Goal: Task Accomplishment & Management: Manage account settings

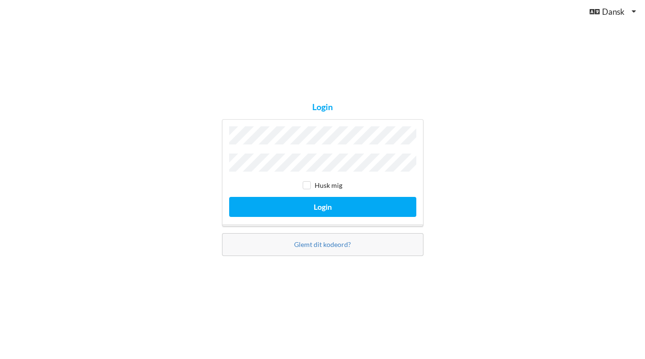
click at [322, 204] on button "Login" at bounding box center [322, 207] width 187 height 20
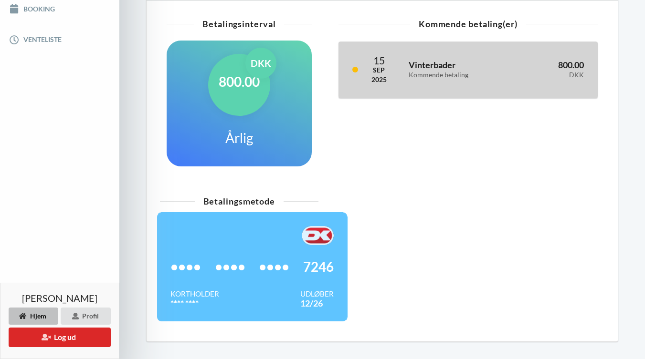
scroll to position [250, 0]
click at [460, 72] on div "Kommende betaling" at bounding box center [457, 75] width 98 height 8
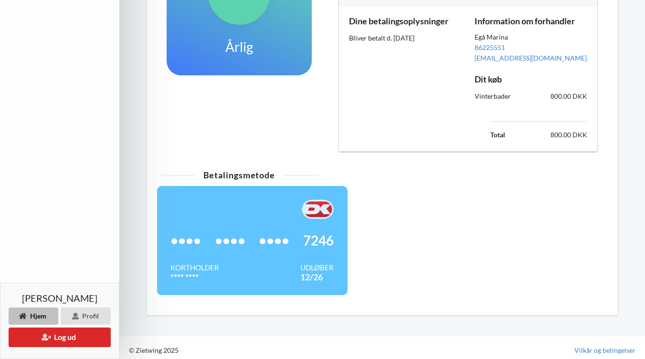
scroll to position [340, 0]
click at [256, 229] on div "•••• •••• •••• 7246" at bounding box center [251, 242] width 163 height 44
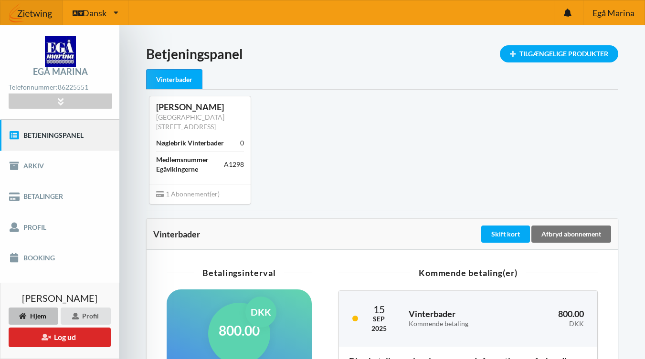
scroll to position [0, 0]
click at [42, 232] on link "Profil" at bounding box center [59, 227] width 119 height 31
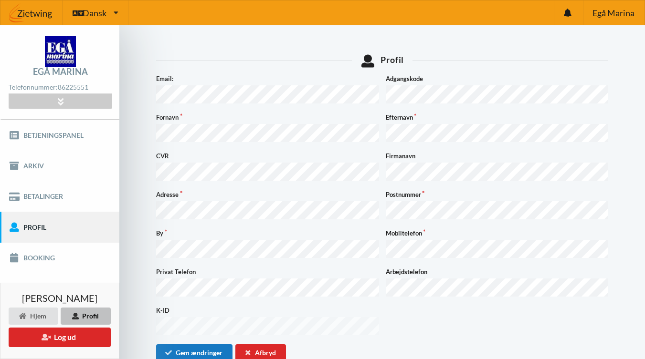
click at [195, 346] on button "Gem ændringer" at bounding box center [194, 353] width 76 height 17
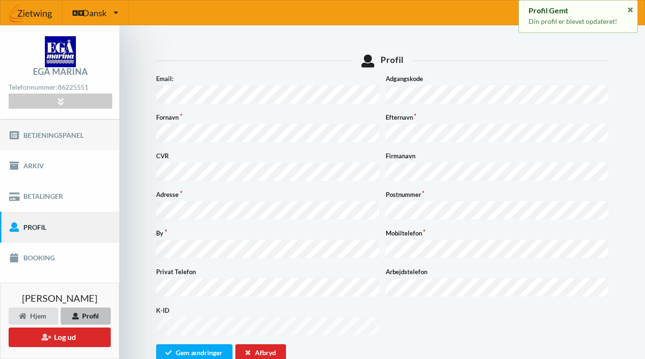
click at [42, 139] on link "Betjeningspanel" at bounding box center [59, 135] width 119 height 31
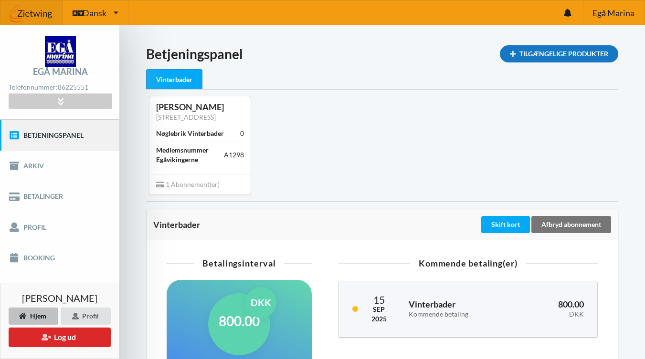
click at [571, 52] on div "Tilgængelige Produkter" at bounding box center [559, 53] width 118 height 17
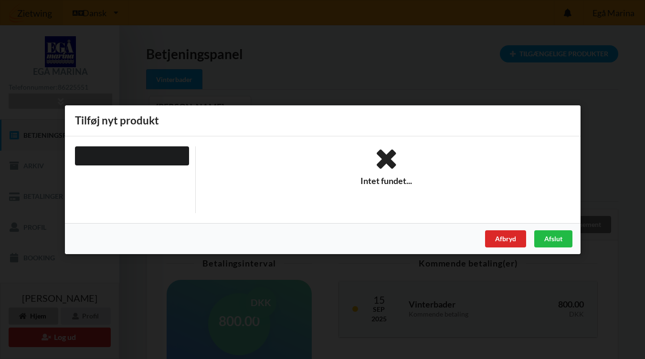
click at [477, 93] on div "Er du sikker på du vil logge ud? Nej Ja Vilkår og betingelser Brugerbetingelser…" at bounding box center [322, 179] width 645 height 359
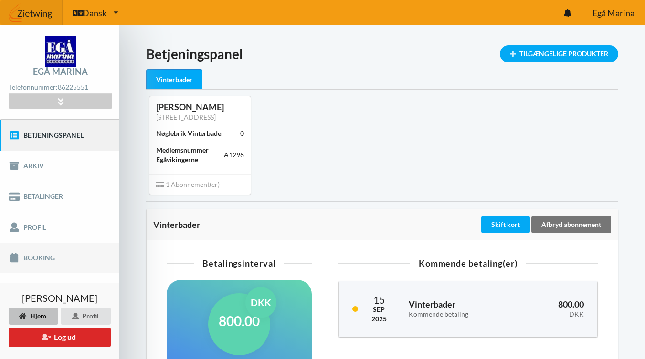
click at [38, 267] on link "Booking" at bounding box center [59, 258] width 119 height 31
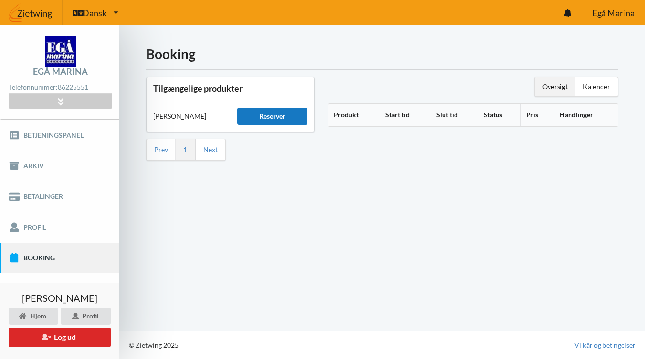
click at [249, 114] on div "Reserver" at bounding box center [272, 116] width 71 height 17
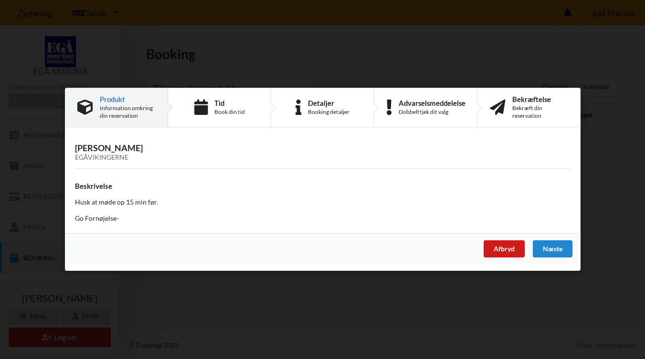
click at [511, 241] on div "Afbryd" at bounding box center [503, 249] width 41 height 17
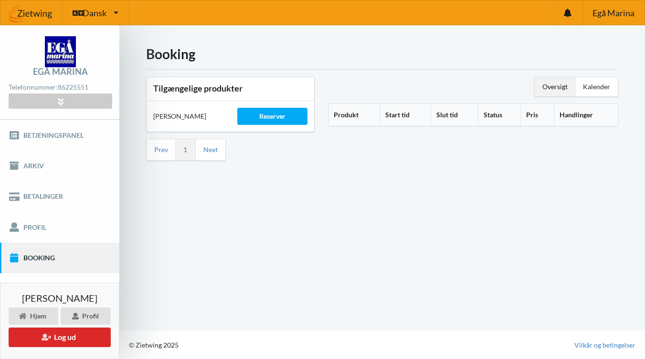
click at [182, 97] on div "Tilgængelige produkter" at bounding box center [229, 88] width 167 height 23
click at [554, 92] on div "Oversigt" at bounding box center [554, 86] width 41 height 19
click at [607, 93] on div "Kalender" at bounding box center [596, 86] width 42 height 19
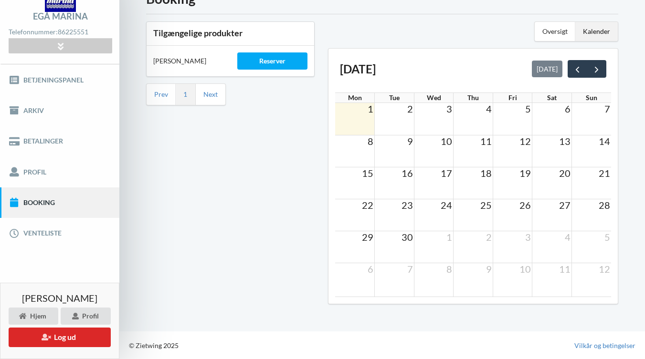
scroll to position [55, 0]
